Goal: Task Accomplishment & Management: Manage account settings

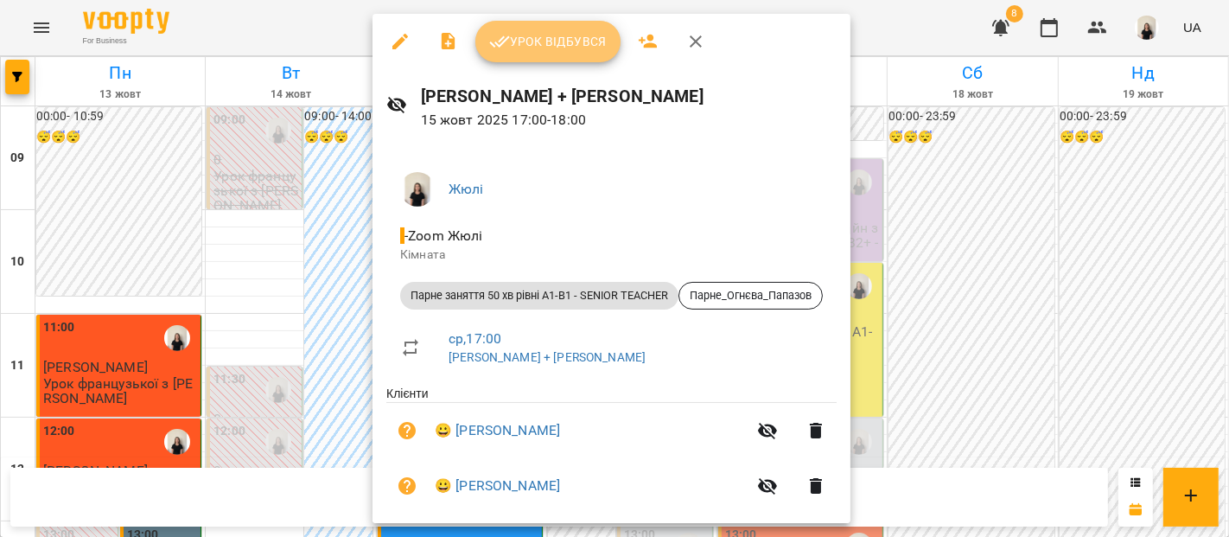
click at [521, 30] on button "Урок відбувся" at bounding box center [548, 41] width 145 height 41
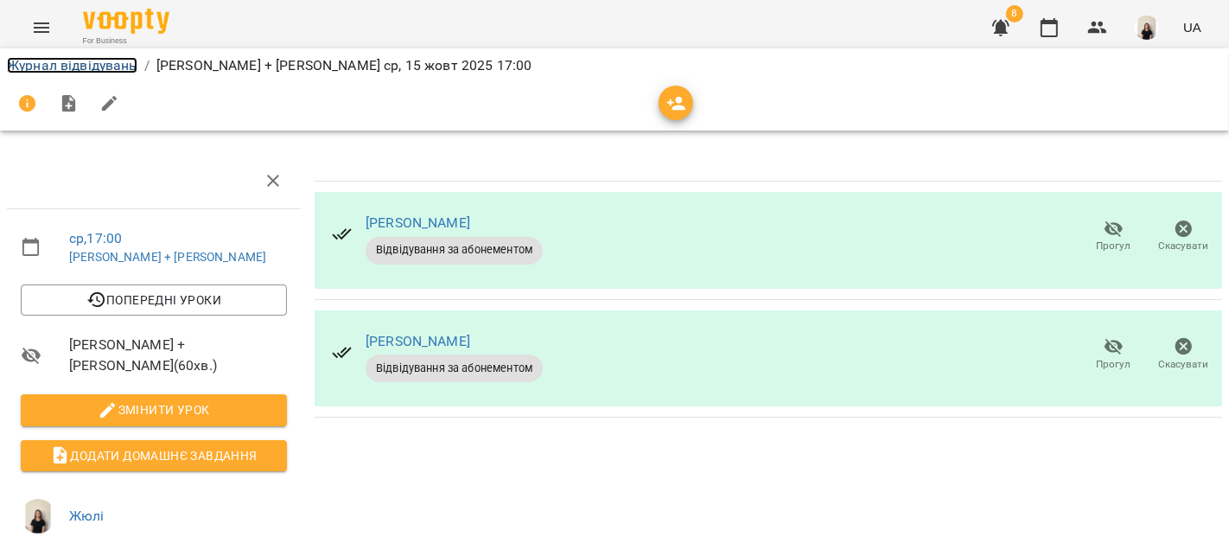
click at [103, 70] on link "Журнал відвідувань" at bounding box center [72, 65] width 131 height 16
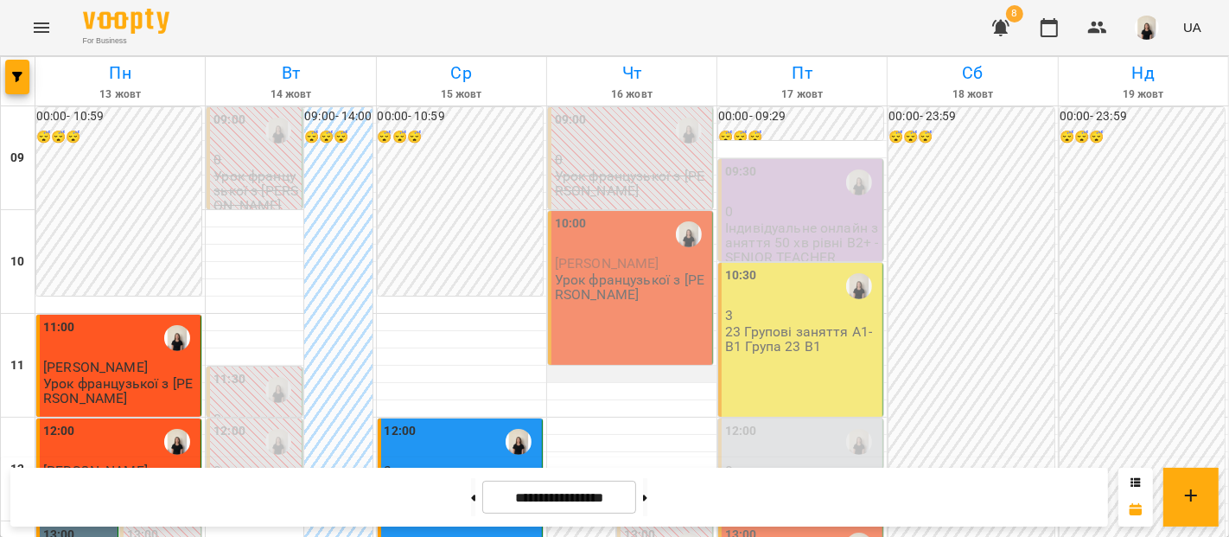
scroll to position [816, 0]
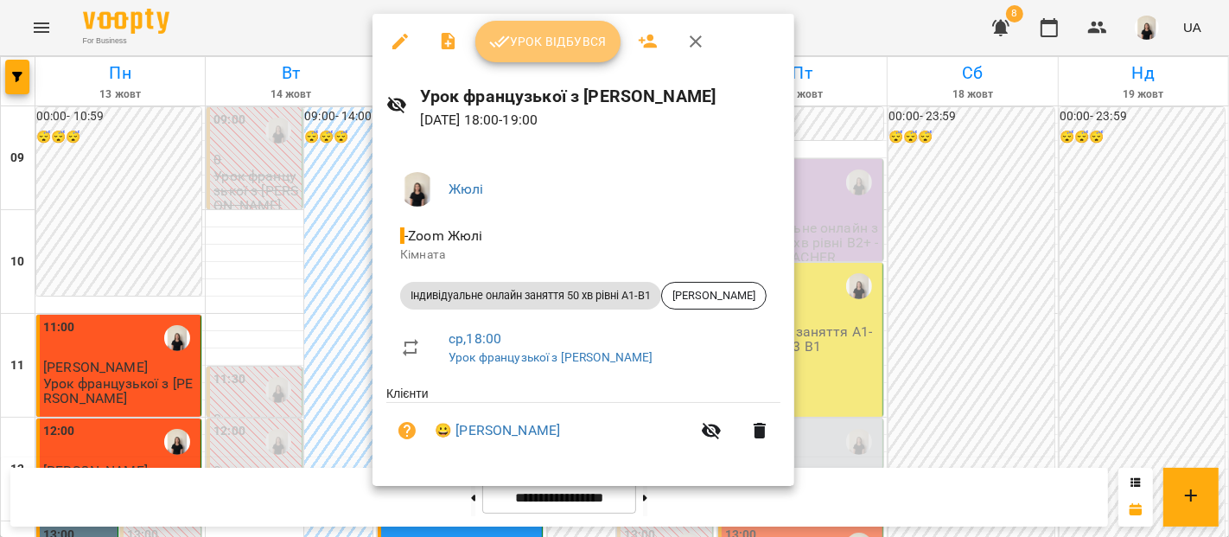
click at [553, 50] on span "Урок відбувся" at bounding box center [548, 41] width 118 height 21
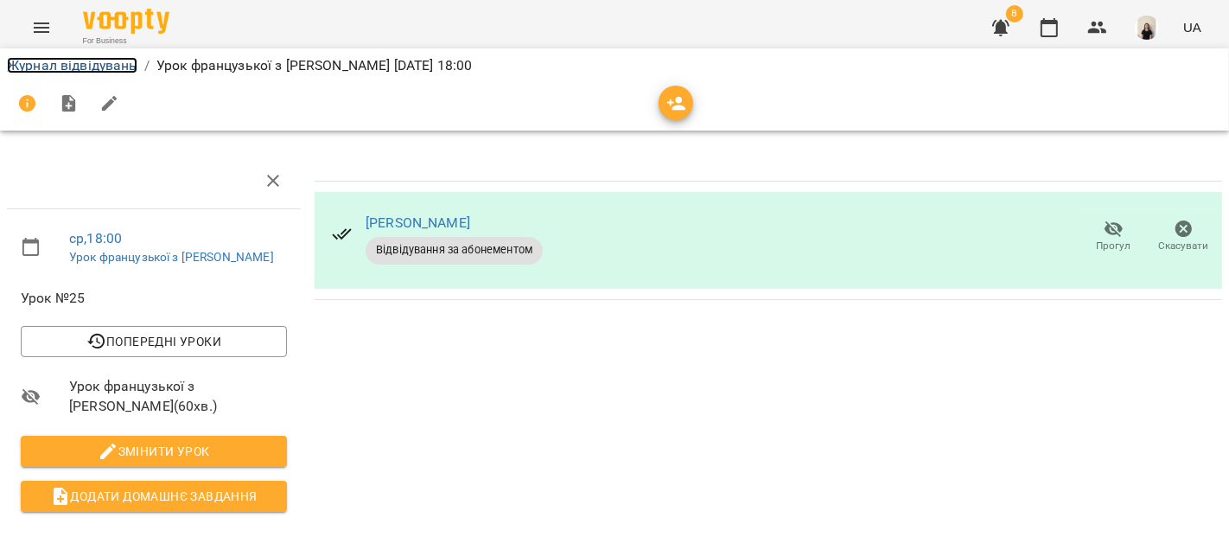
click at [102, 68] on link "Журнал відвідувань" at bounding box center [72, 65] width 131 height 16
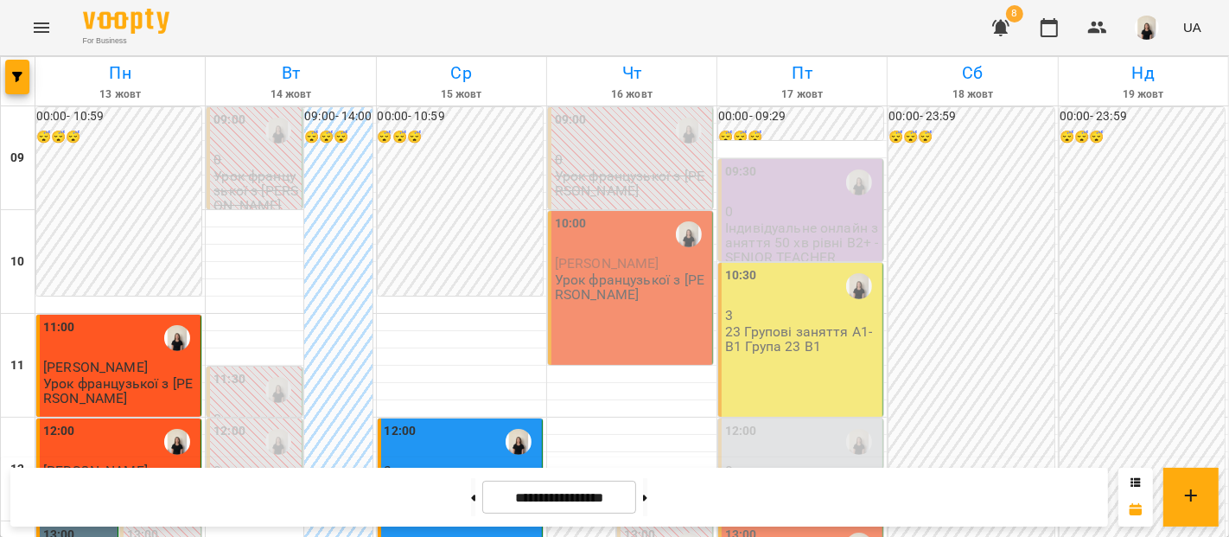
scroll to position [1093, 0]
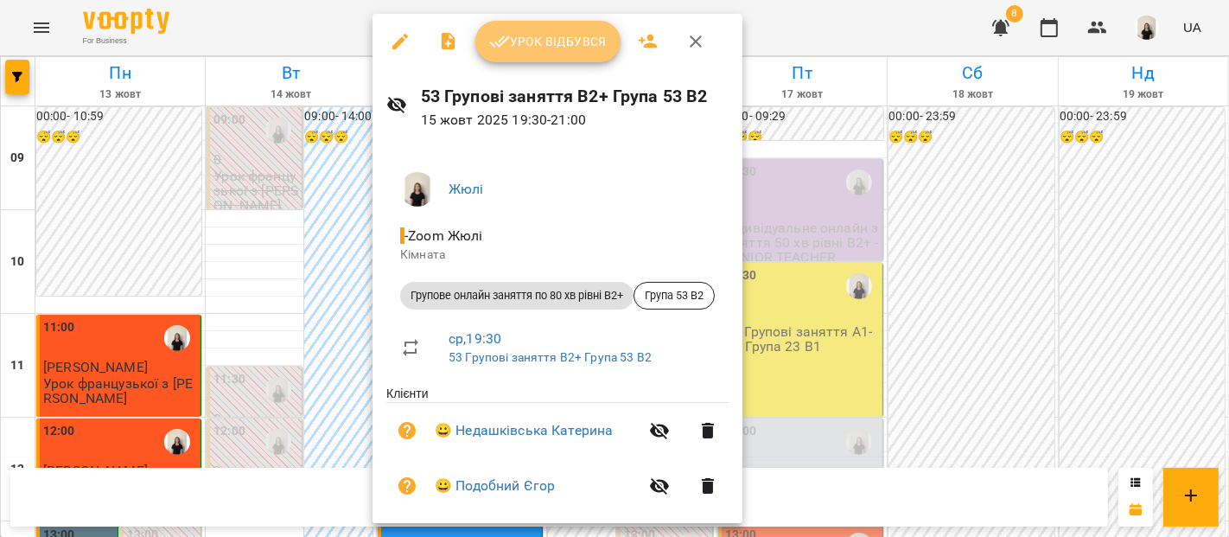
click at [519, 23] on button "Урок відбувся" at bounding box center [548, 41] width 145 height 41
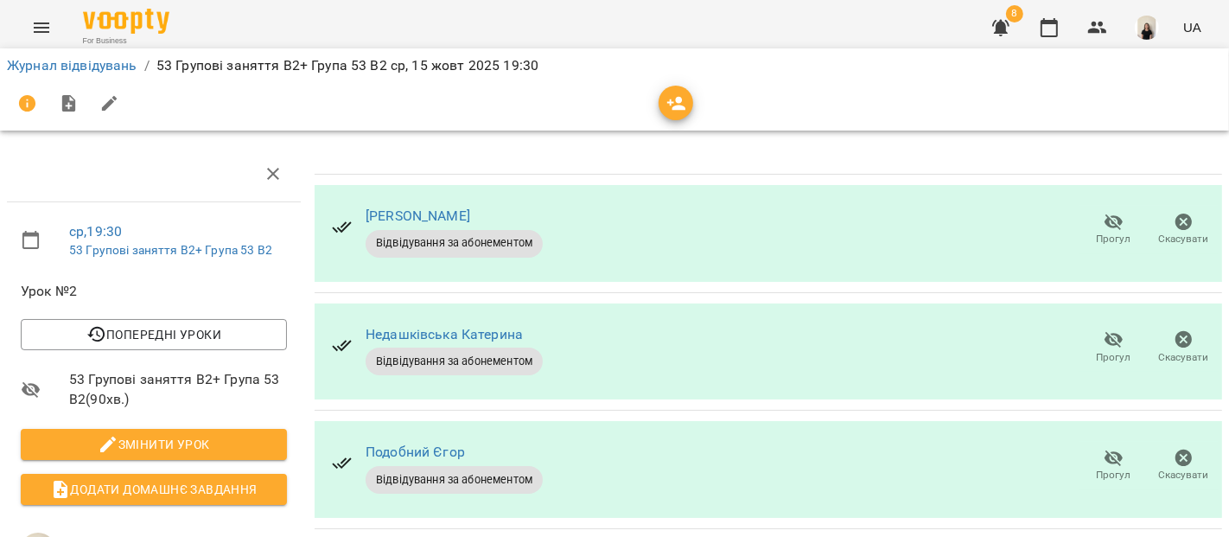
scroll to position [180, 0]
click at [93, 57] on link "Журнал відвідувань" at bounding box center [72, 65] width 131 height 16
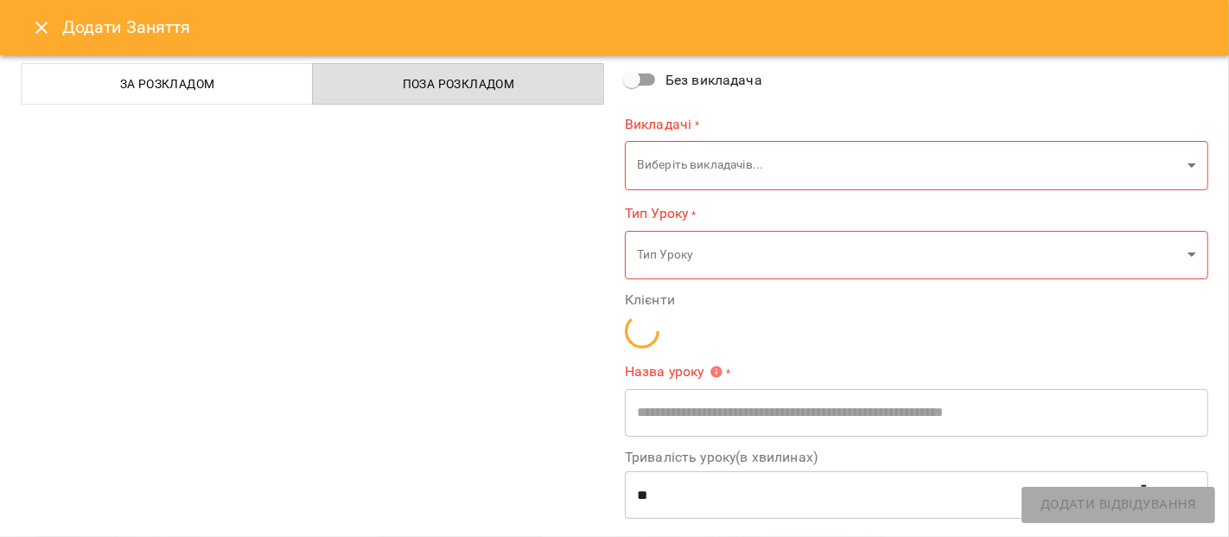
scroll to position [96, 0]
type input "**********"
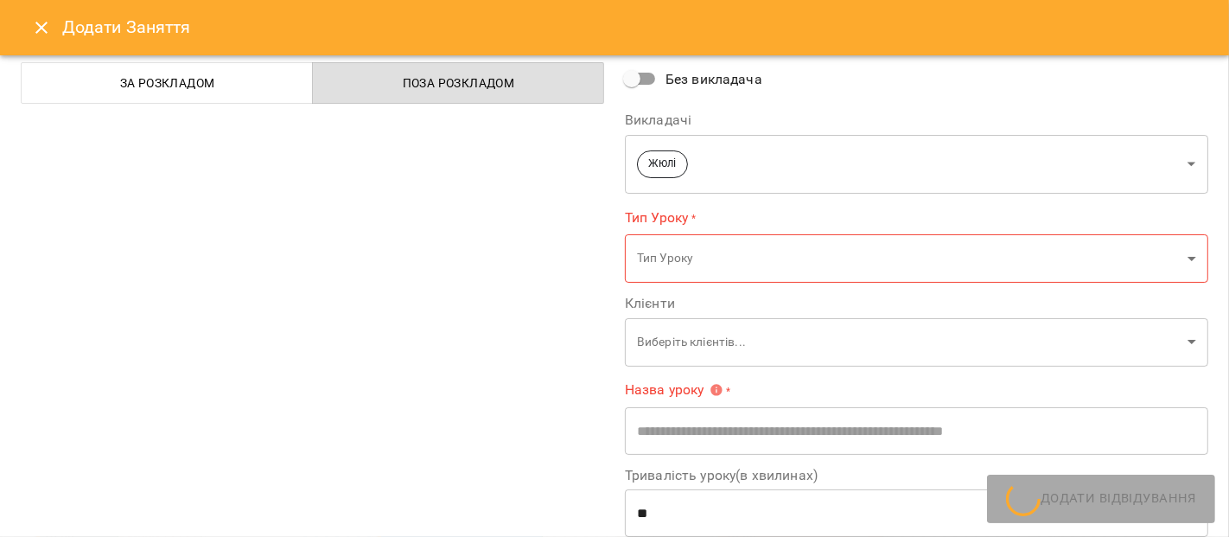
scroll to position [0, 0]
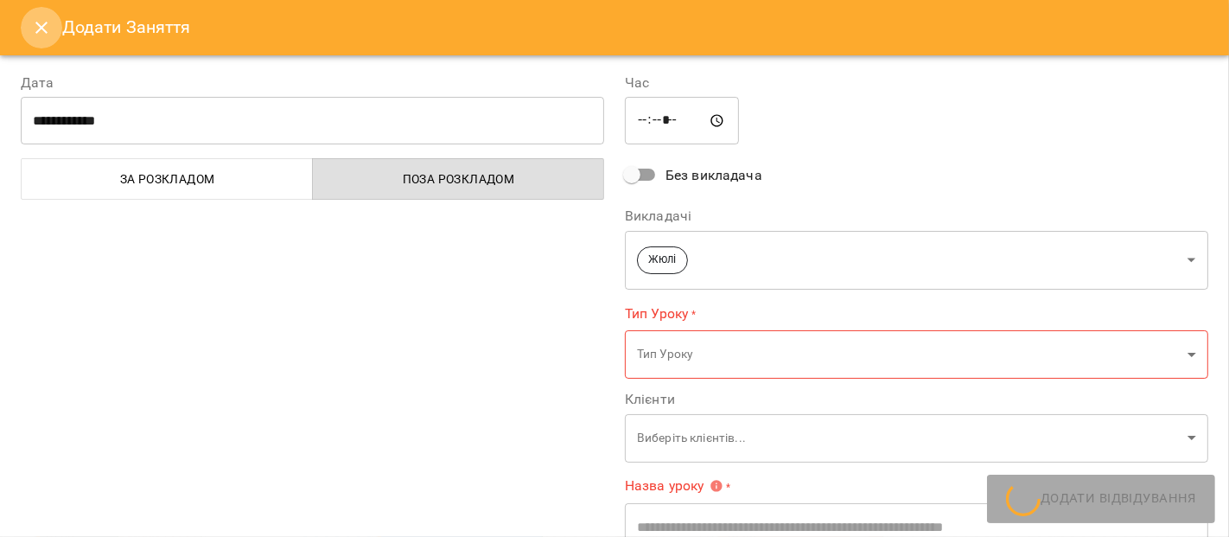
click at [44, 38] on button "Close" at bounding box center [41, 27] width 41 height 41
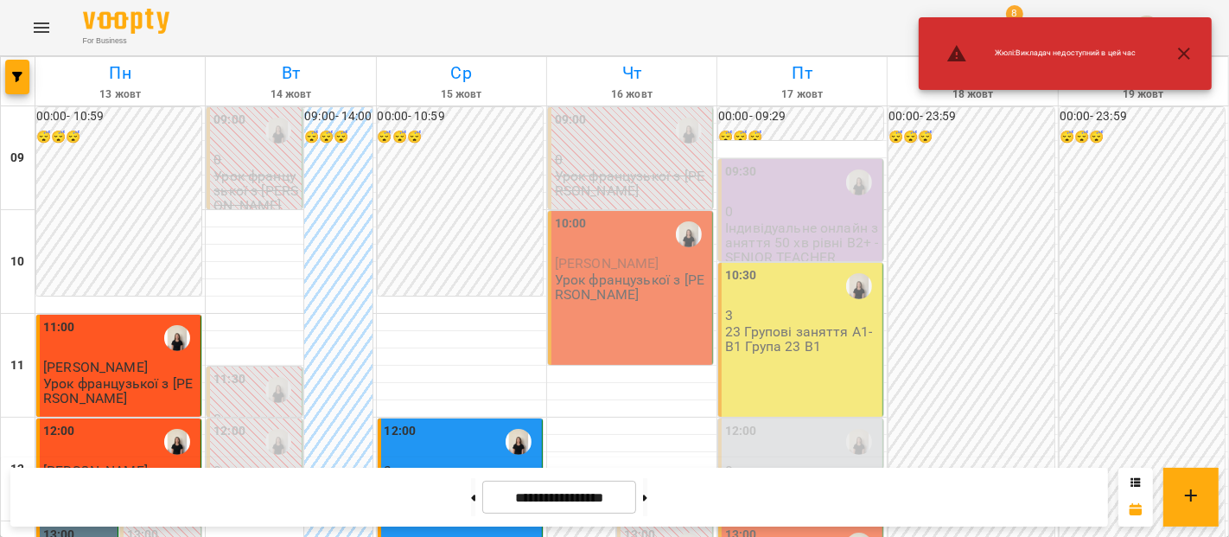
scroll to position [620, 0]
